Goal: Browse casually

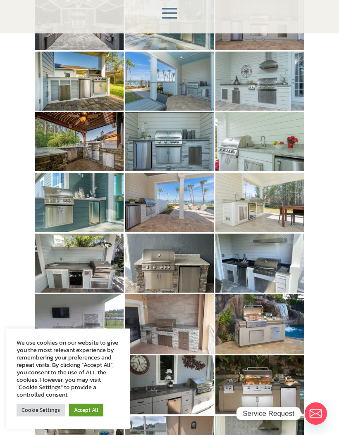
scroll to position [197, 0]
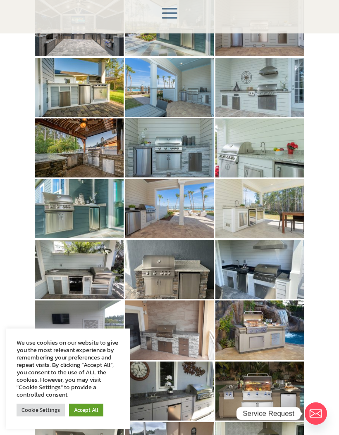
click at [284, 263] on img at bounding box center [259, 269] width 89 height 59
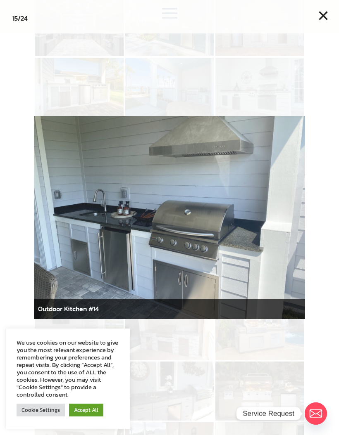
click at [324, 15] on button "×" at bounding box center [323, 16] width 18 height 18
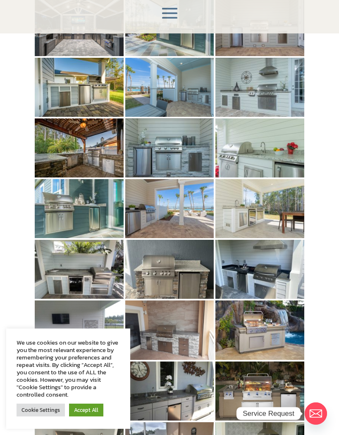
click at [244, 198] on img at bounding box center [259, 208] width 89 height 59
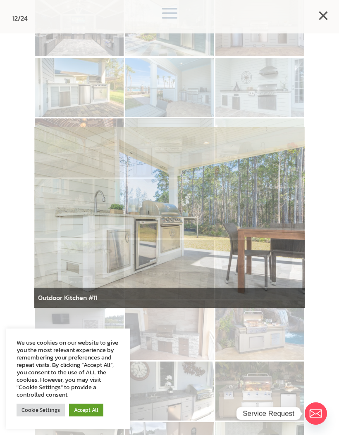
click at [324, 12] on button "×" at bounding box center [323, 16] width 18 height 18
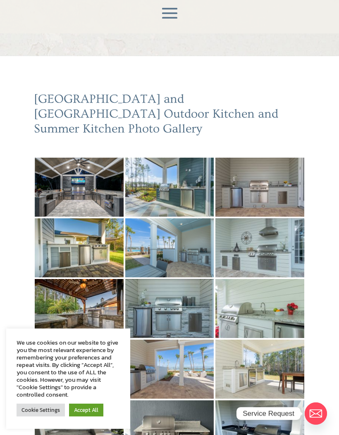
scroll to position [0, 0]
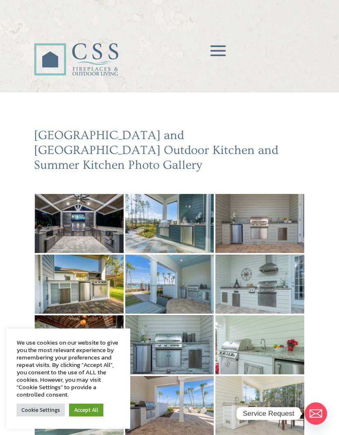
click at [82, 272] on img at bounding box center [79, 284] width 89 height 59
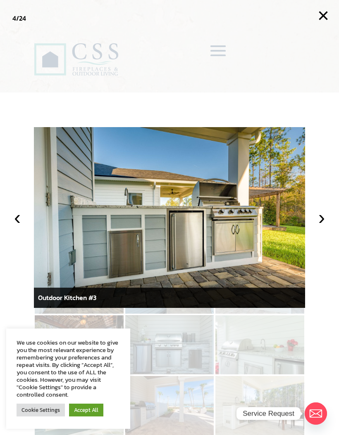
click at [324, 16] on button "×" at bounding box center [323, 16] width 18 height 18
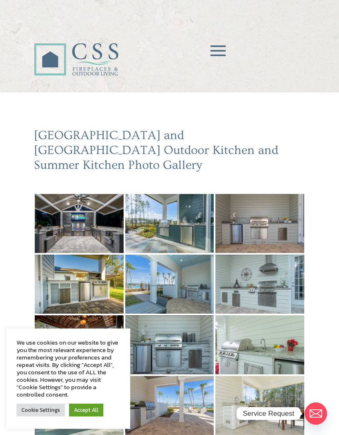
click at [270, 212] on img at bounding box center [259, 223] width 89 height 59
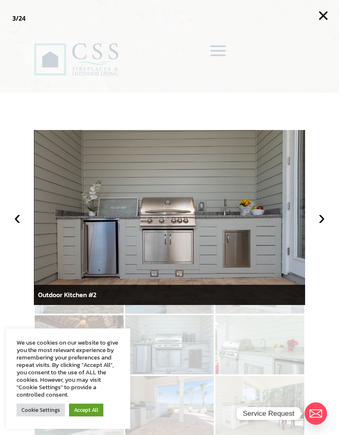
click at [319, 218] on button "›" at bounding box center [321, 217] width 18 height 18
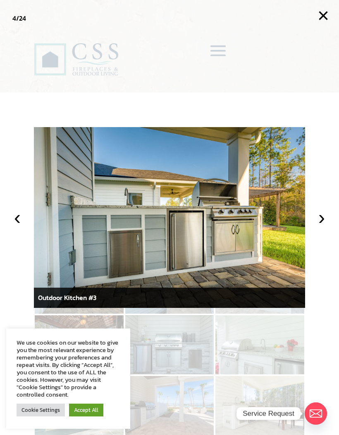
click at [15, 217] on button "‹" at bounding box center [17, 217] width 18 height 18
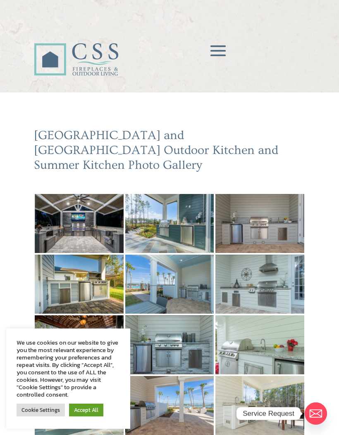
click at [273, 271] on img at bounding box center [259, 284] width 89 height 59
